Goal: Entertainment & Leisure: Browse casually

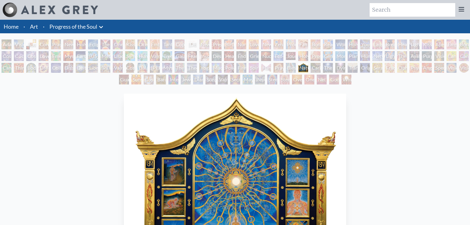
click at [103, 26] on icon at bounding box center [100, 26] width 7 height 7
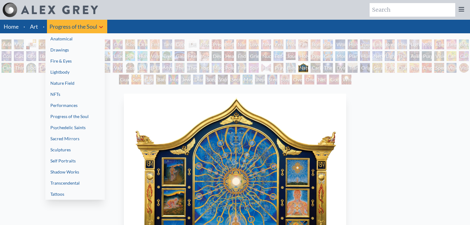
click at [81, 107] on link "Performances" at bounding box center [74, 105] width 59 height 11
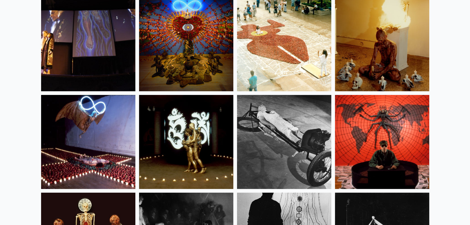
scroll to position [72, 0]
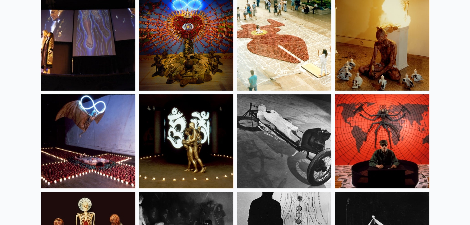
click at [406, 119] on img at bounding box center [382, 141] width 94 height 94
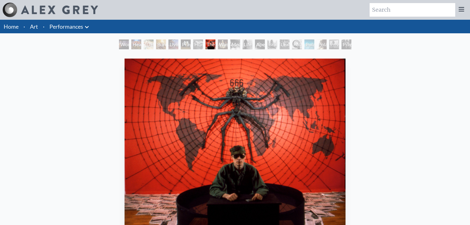
click at [284, 157] on img "8 / 19" at bounding box center [234, 149] width 221 height 180
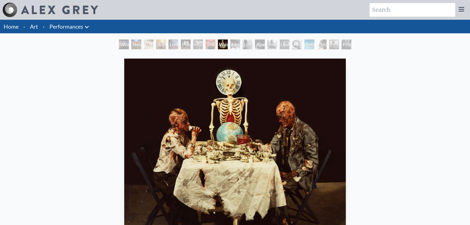
click at [284, 157] on img "9 / 19" at bounding box center [235, 149] width 222 height 180
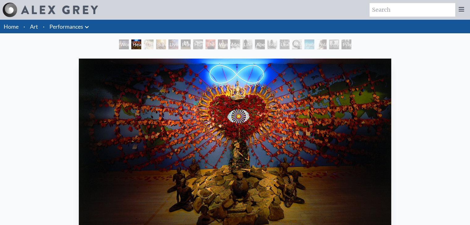
scroll to position [44, 0]
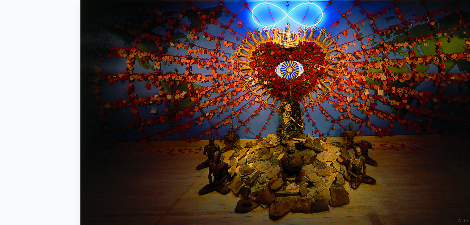
scroll to position [16, 0]
